Goal: Find specific page/section: Find specific page/section

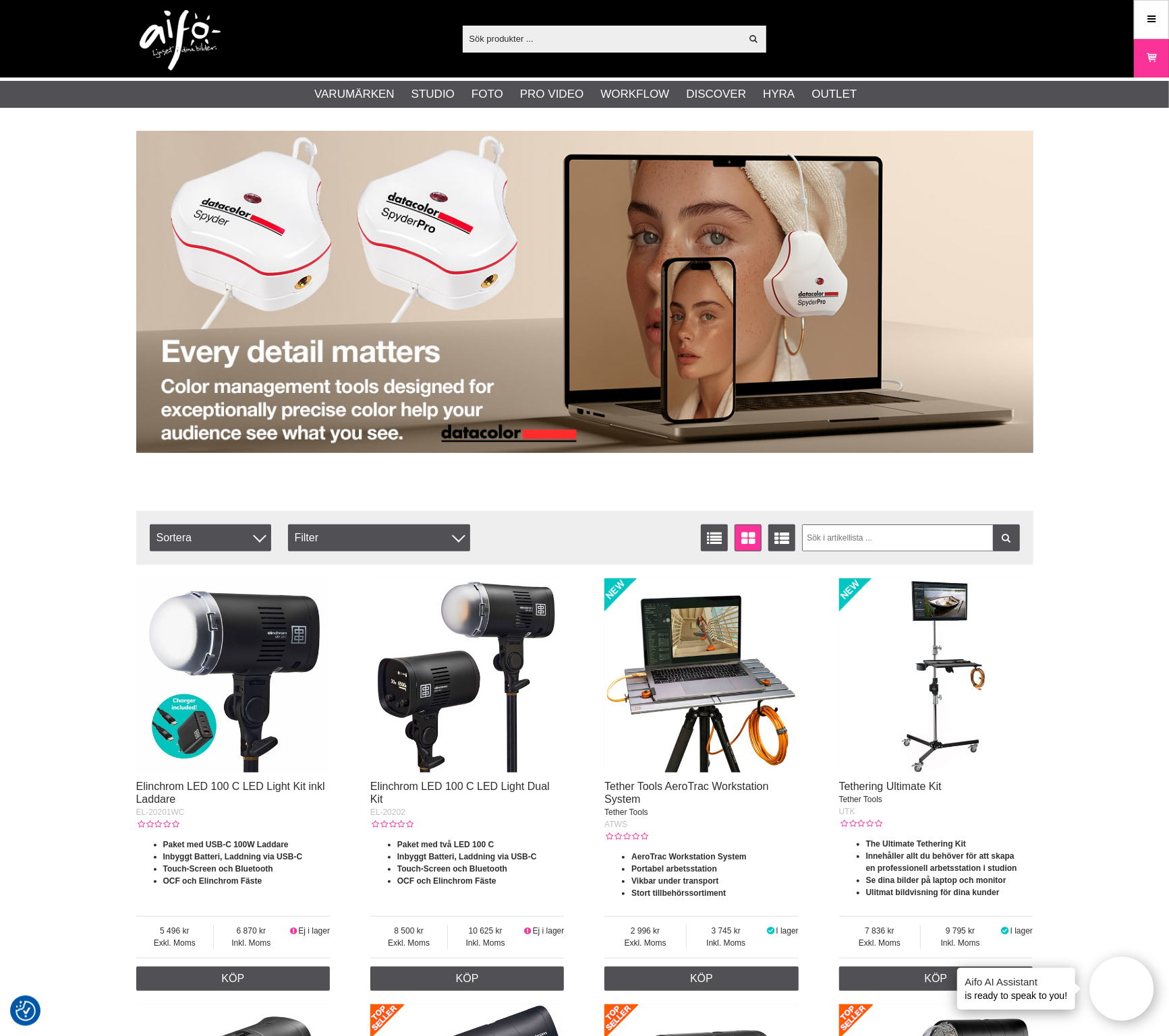
click at [540, 43] on input "text" at bounding box center [603, 38] width 279 height 20
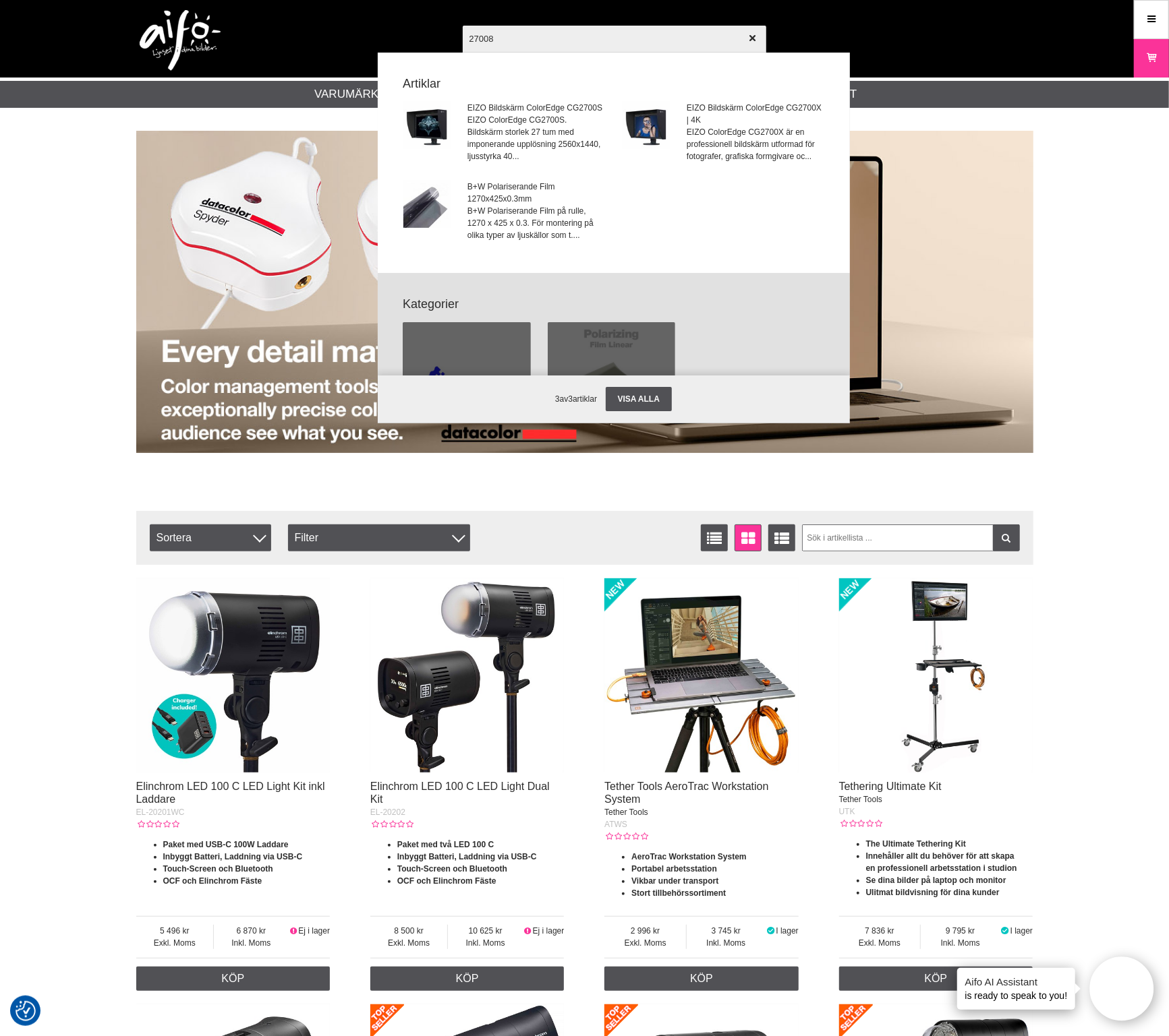
type input "270085"
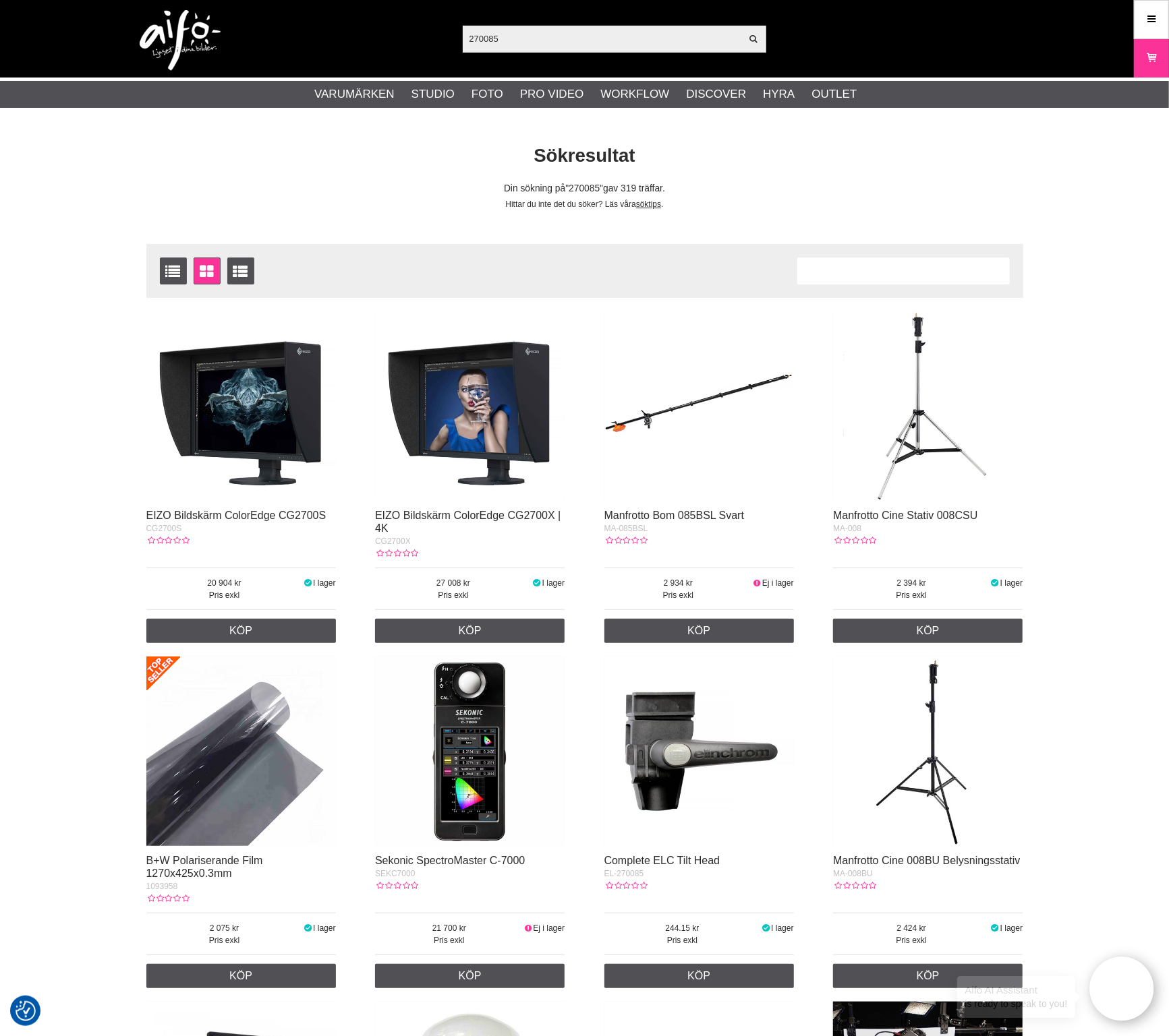
click at [639, 754] on img at bounding box center [699, 751] width 190 height 190
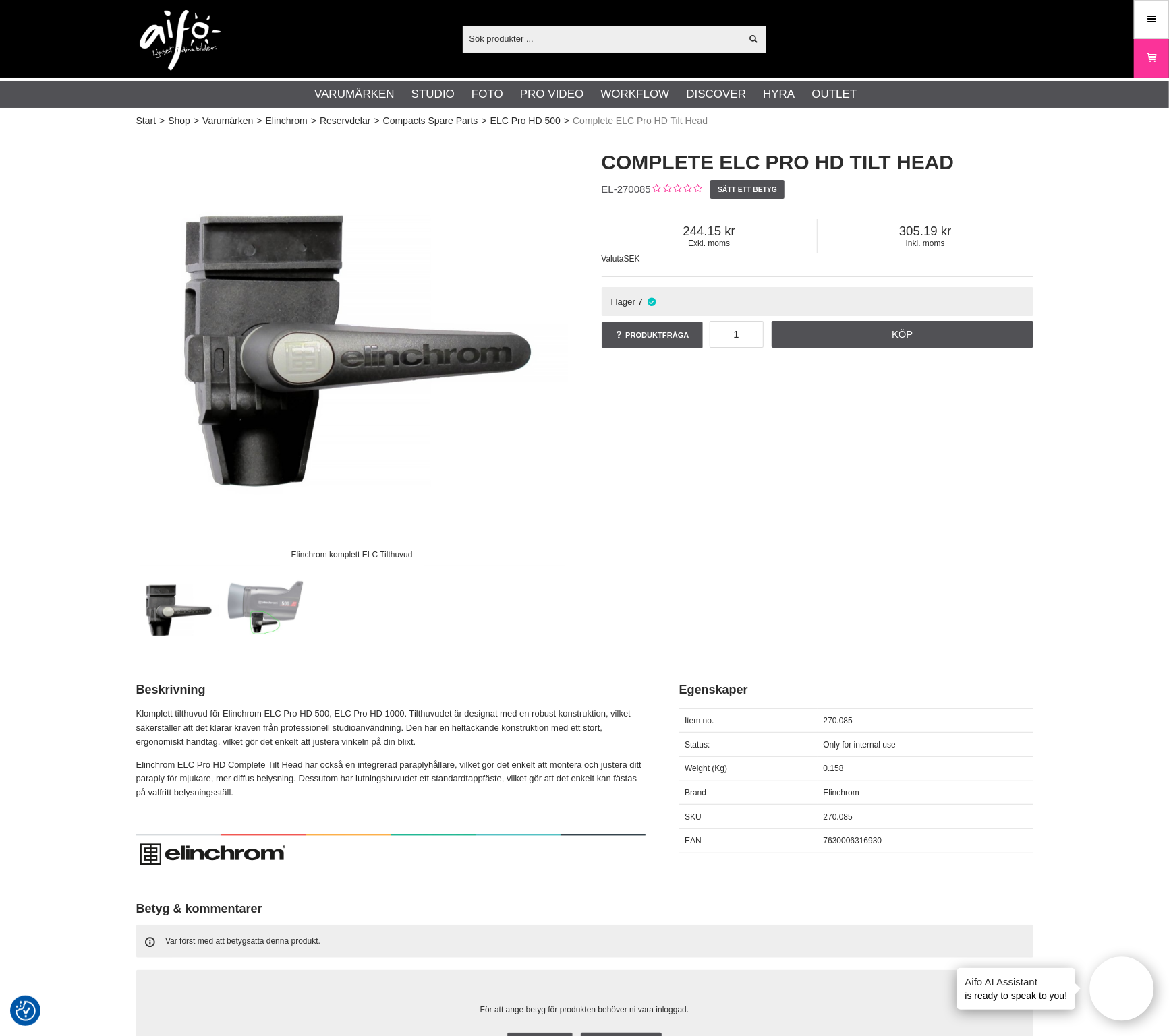
click at [234, 598] on img at bounding box center [265, 611] width 82 height 82
